Goal: Information Seeking & Learning: Learn about a topic

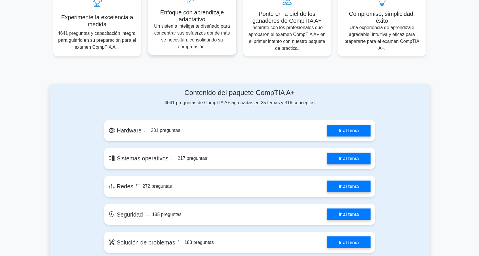
scroll to position [230, 0]
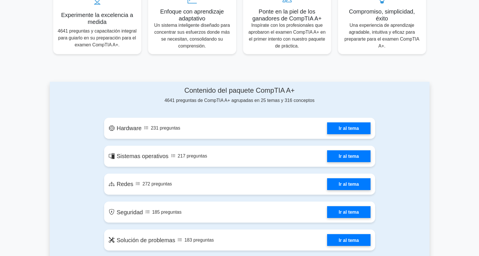
drag, startPoint x: 314, startPoint y: 101, endPoint x: 269, endPoint y: 107, distance: 45.6
click at [348, 94] on h4 "Contenido del paquete CompTIA A+" at bounding box center [239, 90] width 271 height 8
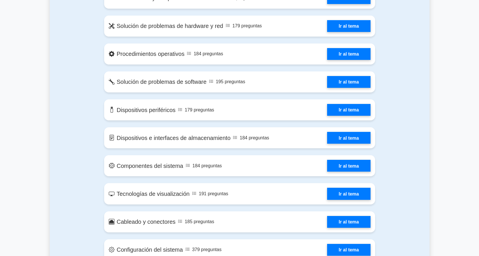
scroll to position [518, 0]
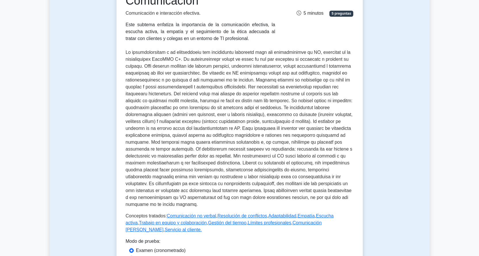
scroll to position [144, 0]
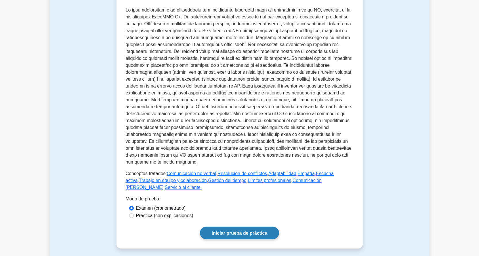
click at [236, 231] on font "Iniciar prueba de práctica" at bounding box center [240, 233] width 56 height 5
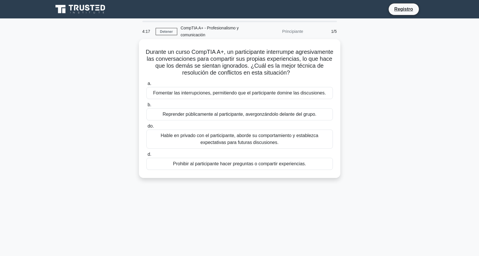
click at [234, 139] on font "Hable en privado con el participante, aborde su comportamiento y establezca exp…" at bounding box center [239, 139] width 181 height 14
click at [147, 128] on input "do. Hable en privado con el participante, aborde su comportamiento y establezca…" at bounding box center [147, 126] width 0 height 4
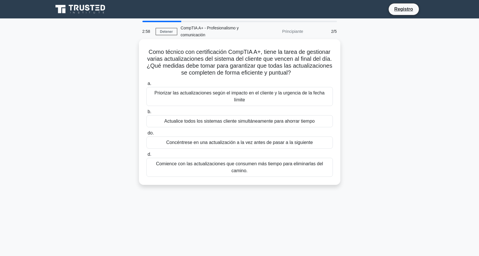
click at [218, 94] on font "Priorizar las actualizaciones según el impacto en el cliente y la urgencia de l…" at bounding box center [240, 96] width 170 height 12
click at [147, 86] on input "a. Priorizar las actualizaciones según el impacto en el cliente y la urgencia d…" at bounding box center [147, 84] width 0 height 4
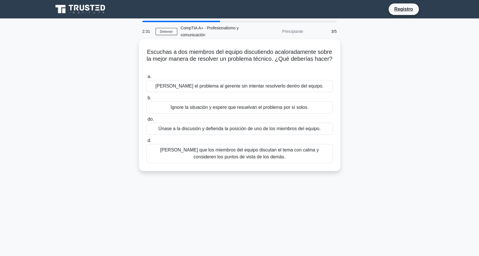
click at [242, 144] on label "d. Sugiera que los miembros del equipo discutan el tema con calma y consideren …" at bounding box center [240, 150] width 187 height 26
click at [147, 143] on input "d. Sugiera que los miembros del equipo discutan el tema con calma y consideren …" at bounding box center [147, 141] width 0 height 4
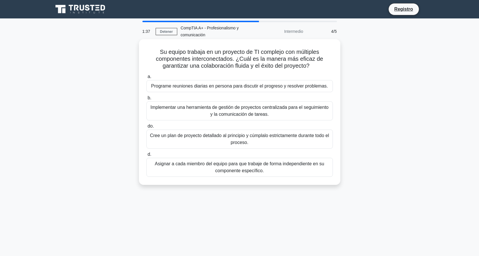
click at [197, 115] on font "Implementar una herramienta de gestión de proyectos centralizada para el seguim…" at bounding box center [239, 111] width 181 height 14
click at [147, 100] on input "b. Implementar una herramienta de gestión de proyectos centralizada para el seg…" at bounding box center [147, 98] width 0 height 4
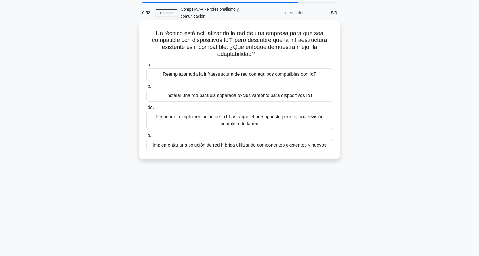
scroll to position [29, 0]
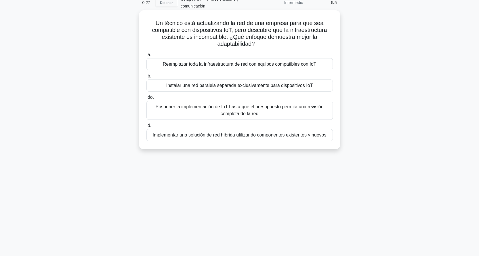
click at [235, 137] on font "Implementar una solución de red híbrida utilizando componentes existentes y nue…" at bounding box center [240, 134] width 174 height 5
click at [147, 128] on input "d. Implementar una solución de red híbrida utilizando componentes existentes y …" at bounding box center [147, 126] width 0 height 4
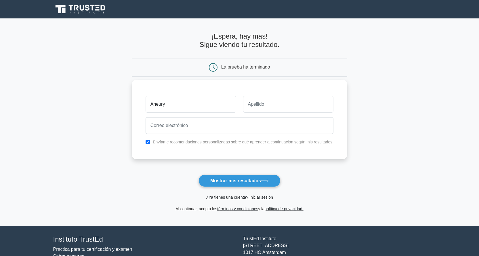
type input "Aneury"
click at [264, 104] on input "text" at bounding box center [288, 104] width 91 height 17
type input "Fortunato"
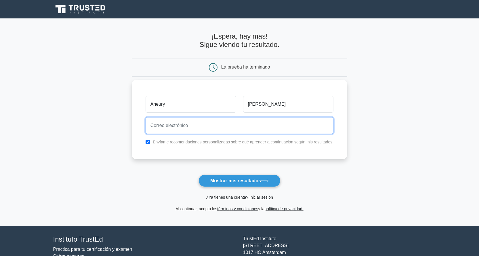
click at [173, 125] on input "email" at bounding box center [240, 125] width 188 height 17
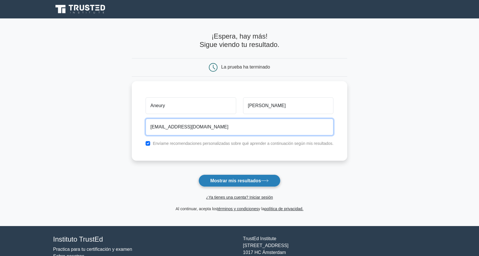
type input "instructorindependiente1@gmail.com"
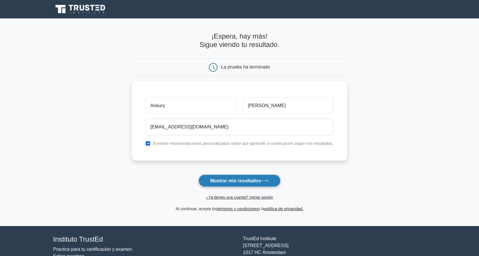
click at [245, 181] on font "Mostrar mis resultados" at bounding box center [235, 180] width 51 height 5
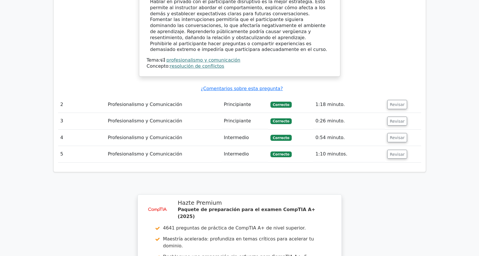
scroll to position [633, 0]
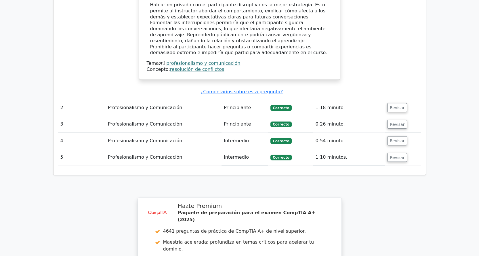
drag, startPoint x: 309, startPoint y: 69, endPoint x: 338, endPoint y: 78, distance: 30.0
click at [341, 100] on tr "2 Profesionalismo y Comunicación Principiante [GEOGRAPHIC_DATA] 1:18 minuto. Re…" at bounding box center [239, 108] width 363 height 16
drag, startPoint x: 314, startPoint y: 119, endPoint x: 359, endPoint y: 109, distance: 46.6
click at [358, 149] on tr "5 Profesionalismo y Comunicación Intermedio [GEOGRAPHIC_DATA] 1:10 minutos. Rev…" at bounding box center [239, 157] width 363 height 16
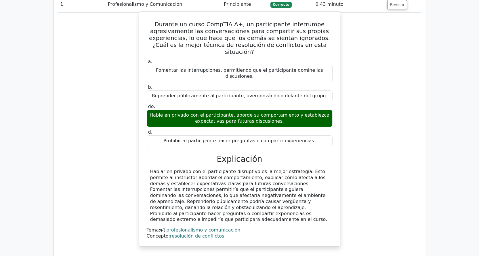
scroll to position [518, 0]
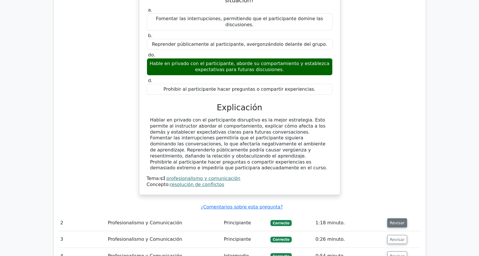
click at [397, 221] on font "Revisar" at bounding box center [397, 223] width 15 height 5
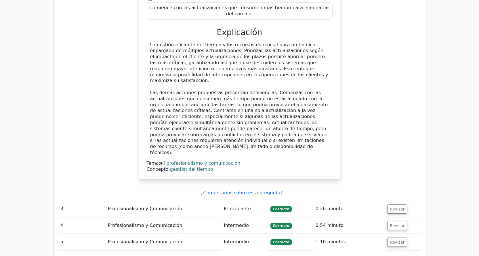
scroll to position [864, 0]
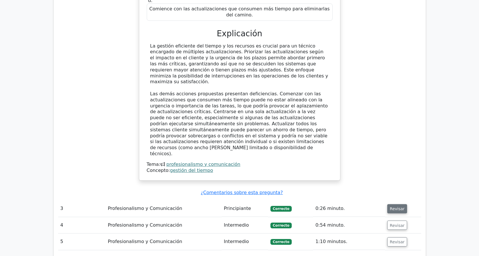
click at [390, 206] on font "Revisar" at bounding box center [397, 208] width 15 height 5
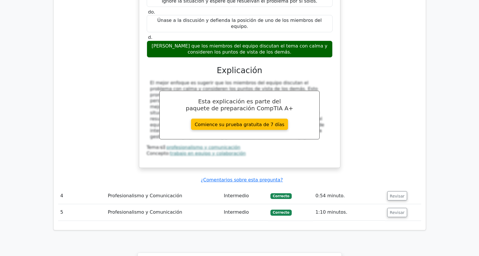
scroll to position [1152, 0]
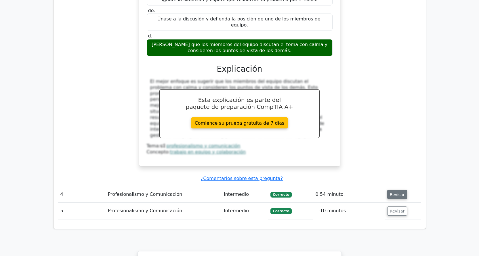
click at [397, 192] on font "Revisar" at bounding box center [397, 194] width 15 height 5
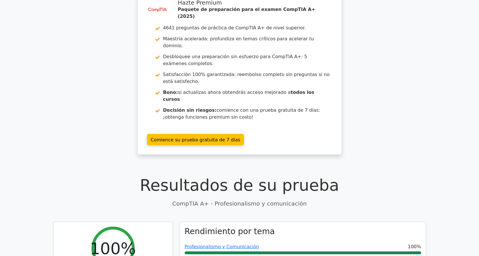
scroll to position [0, 0]
